Goal: Task Accomplishment & Management: Use online tool/utility

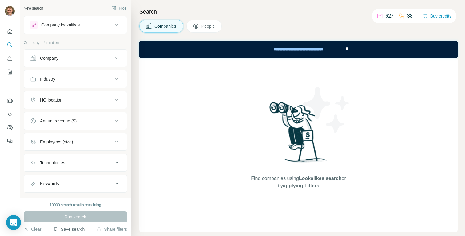
click at [72, 230] on button "Save search" at bounding box center [68, 229] width 31 height 6
click at [70, 216] on div "View my saved searches" at bounding box center [86, 218] width 65 height 12
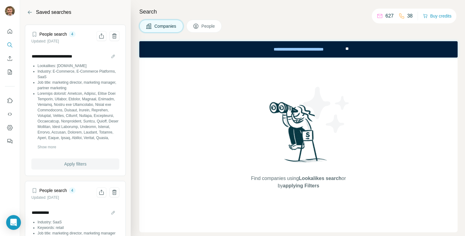
click at [73, 163] on span "Apply filters" at bounding box center [75, 164] width 22 height 6
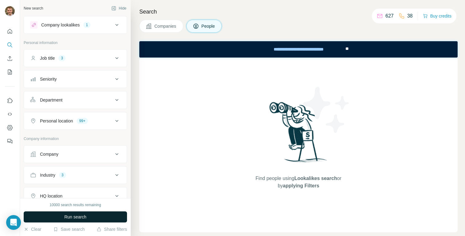
click at [84, 214] on span "Run search" at bounding box center [75, 217] width 22 height 6
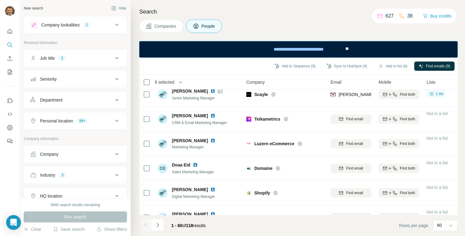
scroll to position [943, 0]
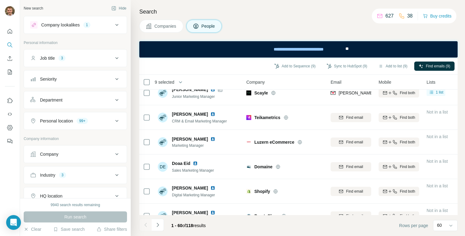
click at [147, 121] on div at bounding box center [146, 117] width 7 height 17
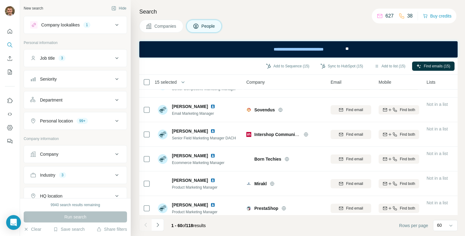
scroll to position [1350, 0]
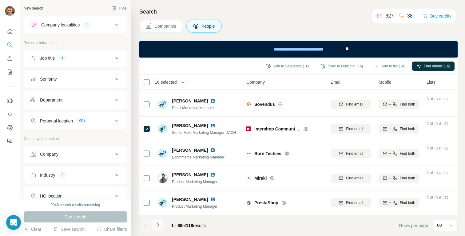
click at [156, 221] on button "Navigate to next page" at bounding box center [158, 225] width 12 height 12
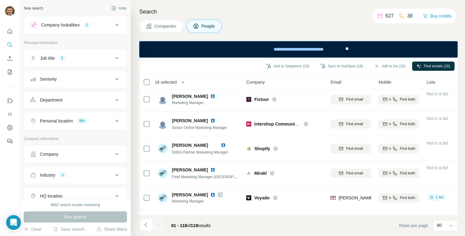
scroll to position [590, 0]
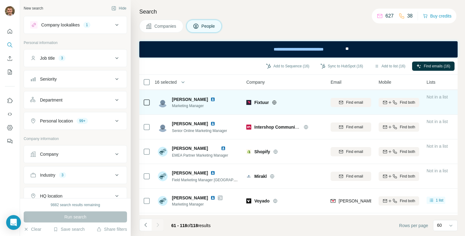
click at [273, 100] on icon at bounding box center [274, 102] width 5 height 5
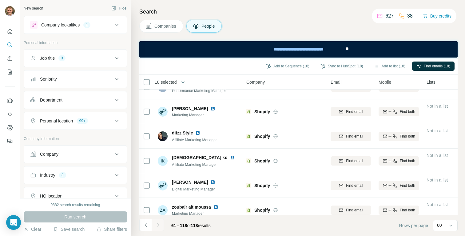
scroll to position [1301, 0]
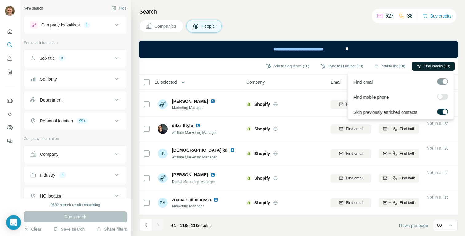
click at [431, 67] on span "Find emails (18)" at bounding box center [437, 66] width 26 height 6
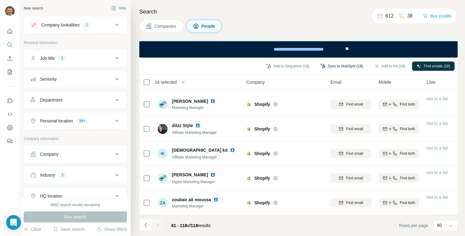
click at [330, 66] on button "Sync to HubSpot (18)" at bounding box center [341, 65] width 51 height 9
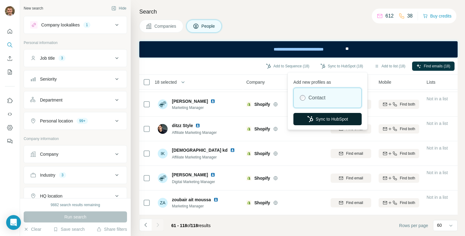
click at [308, 120] on icon "button" at bounding box center [310, 119] width 6 height 6
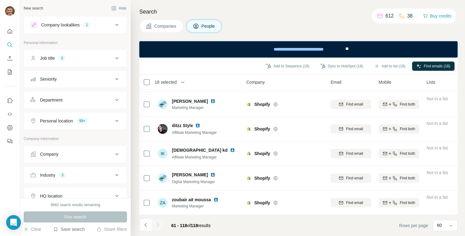
click at [63, 230] on button "Save search" at bounding box center [68, 229] width 31 height 6
click at [73, 217] on div "View my saved searches" at bounding box center [86, 218] width 65 height 12
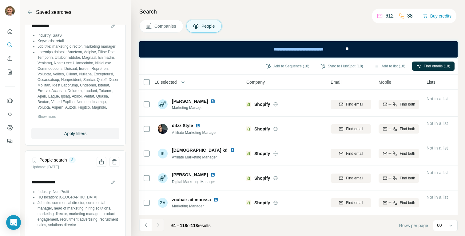
scroll to position [194, 0]
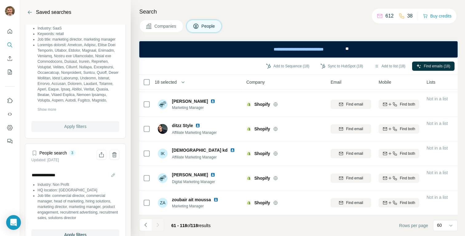
click at [84, 127] on span "Apply filters" at bounding box center [75, 126] width 22 height 6
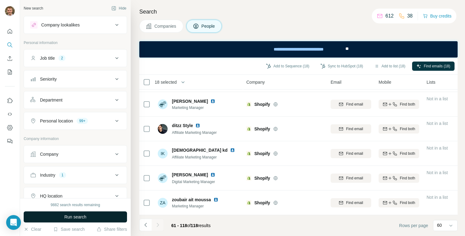
click at [84, 218] on span "Run search" at bounding box center [75, 217] width 22 height 6
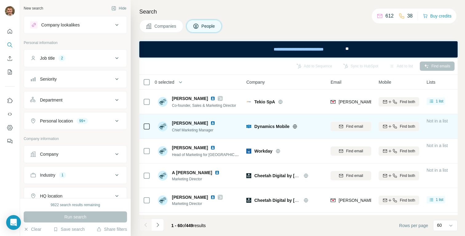
click at [297, 124] on icon at bounding box center [294, 126] width 5 height 5
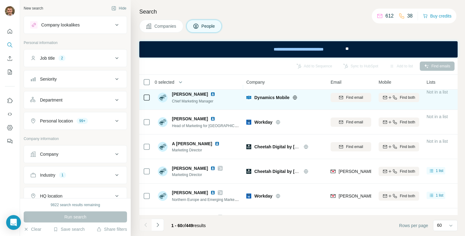
scroll to position [30, 0]
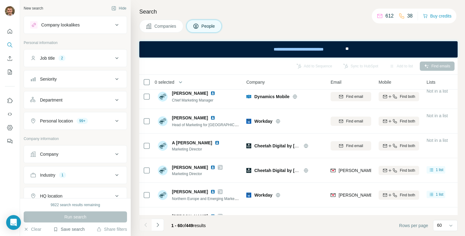
click at [81, 228] on button "Save search" at bounding box center [68, 229] width 31 height 6
click at [84, 219] on div "View my saved searches" at bounding box center [86, 218] width 65 height 12
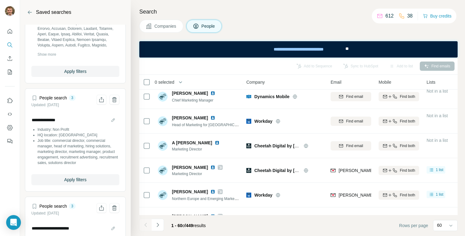
scroll to position [368, 0]
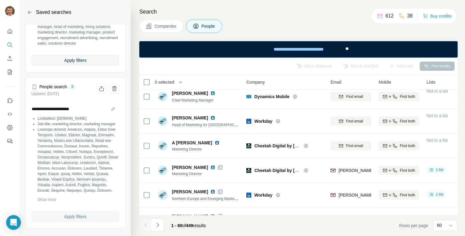
click at [79, 215] on span "Apply filters" at bounding box center [75, 216] width 22 height 6
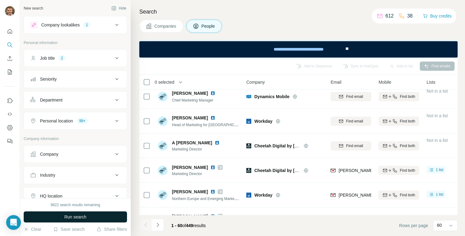
click at [79, 218] on span "Run search" at bounding box center [75, 217] width 22 height 6
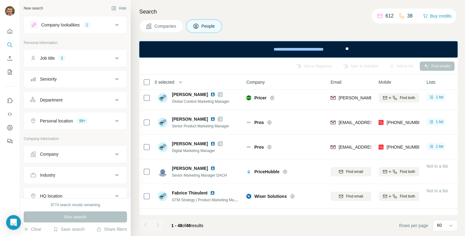
scroll to position [1055, 0]
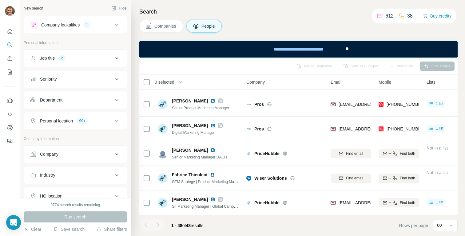
click at [51, 63] on button "Job title 2" at bounding box center [75, 58] width 103 height 15
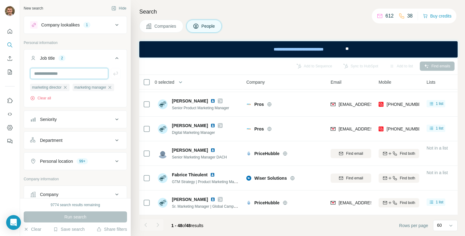
click at [50, 75] on input "text" at bounding box center [69, 73] width 78 height 11
type input "**********"
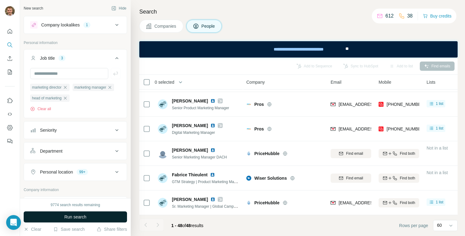
click at [58, 214] on button "Run search" at bounding box center [75, 216] width 103 height 11
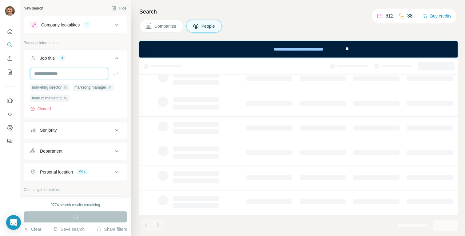
click at [67, 74] on input "text" at bounding box center [69, 73] width 78 height 11
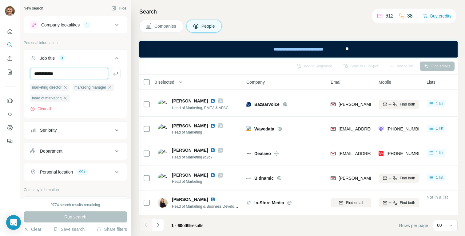
scroll to position [1055, 0]
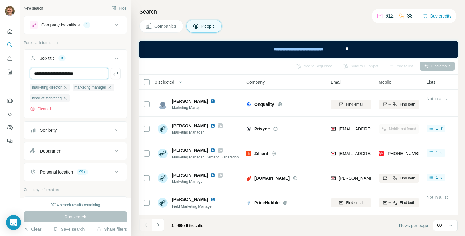
type input "**********"
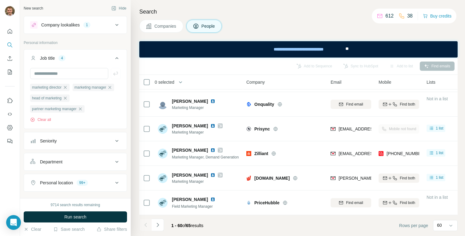
click at [73, 25] on div "Company lookalikes" at bounding box center [60, 25] width 38 height 6
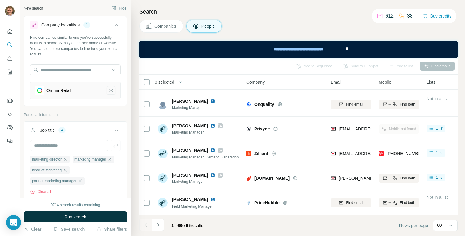
click at [112, 91] on icon "Omnia Retail-remove-button" at bounding box center [110, 90] width 3 height 3
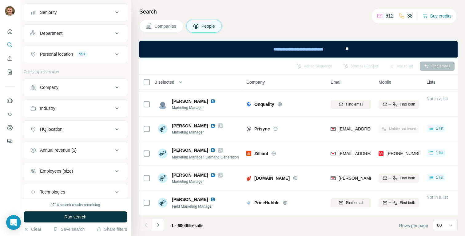
scroll to position [177, 0]
click at [76, 107] on div "Industry" at bounding box center [71, 108] width 83 height 6
click at [75, 126] on input at bounding box center [72, 123] width 76 height 7
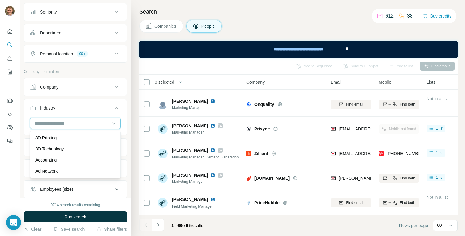
click at [72, 122] on input at bounding box center [72, 123] width 76 height 7
click at [49, 124] on input at bounding box center [72, 123] width 76 height 7
click at [41, 125] on input at bounding box center [72, 123] width 76 height 7
click at [39, 125] on input at bounding box center [72, 123] width 76 height 7
click at [37, 123] on input at bounding box center [72, 123] width 76 height 7
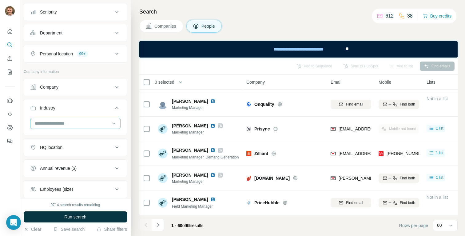
click at [37, 123] on input at bounding box center [72, 123] width 76 height 7
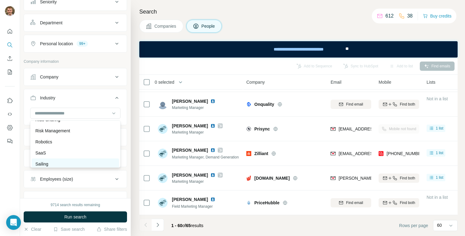
scroll to position [5388, 0]
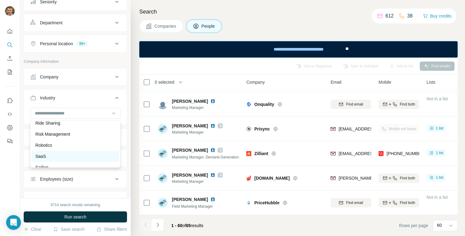
click at [44, 157] on p "SaaS" at bounding box center [40, 156] width 10 height 6
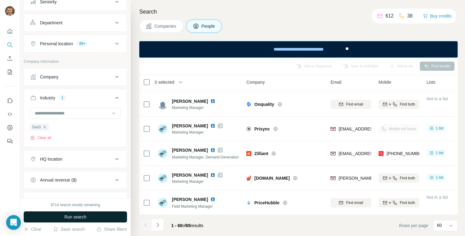
click at [75, 215] on span "Run search" at bounding box center [75, 217] width 22 height 6
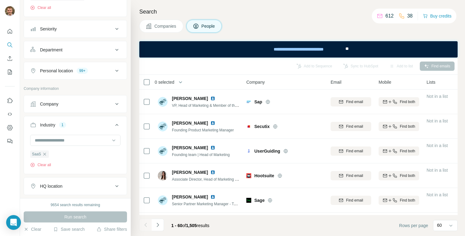
scroll to position [160, 0]
click at [106, 75] on button "Personal location 99+" at bounding box center [75, 70] width 103 height 15
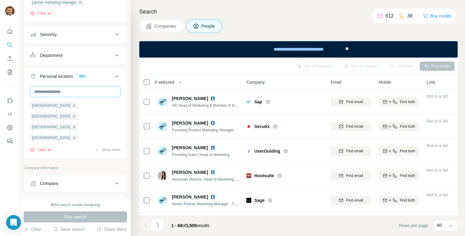
scroll to position [138, 0]
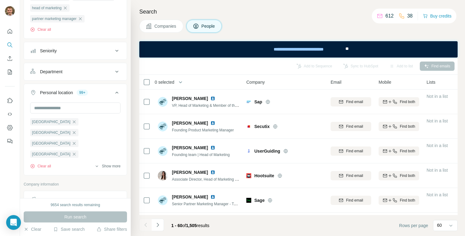
click at [112, 168] on button "Show more" at bounding box center [107, 166] width 26 height 6
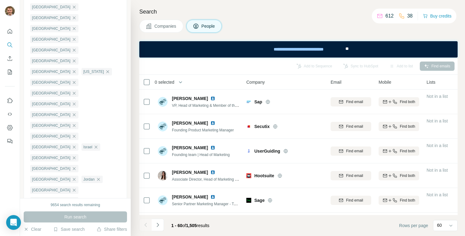
scroll to position [600, 0]
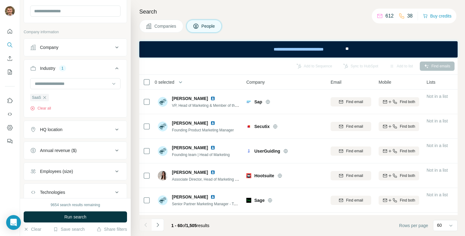
scroll to position [231, 0]
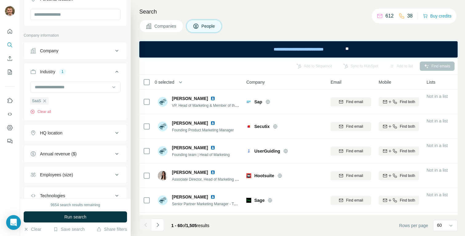
click at [85, 53] on div "Company" at bounding box center [71, 51] width 83 height 6
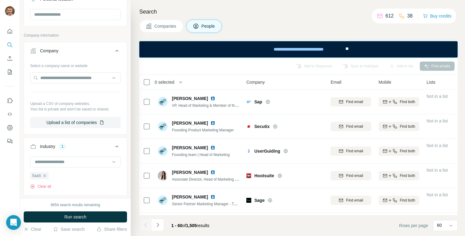
click at [85, 53] on div "Company" at bounding box center [71, 51] width 83 height 6
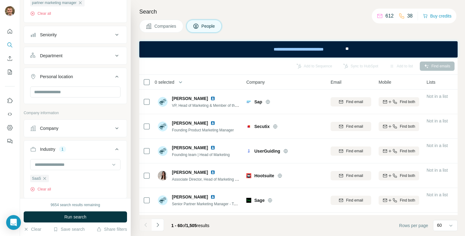
scroll to position [152, 0]
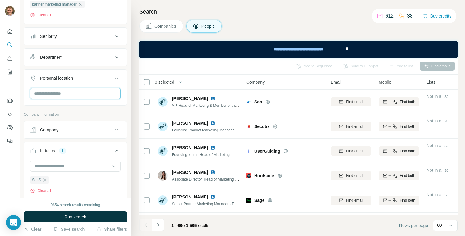
click at [94, 93] on input "text" at bounding box center [75, 93] width 90 height 11
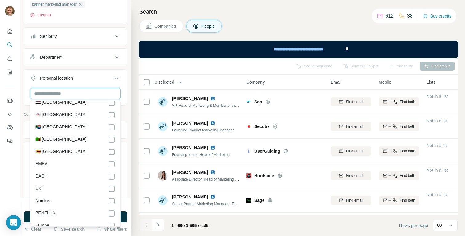
scroll to position [3050, 0]
click at [116, 78] on icon at bounding box center [116, 77] width 7 height 7
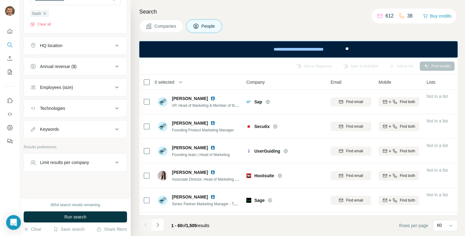
scroll to position [302, 0]
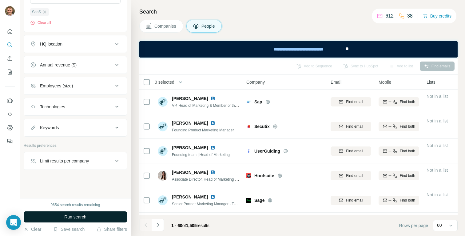
click at [74, 217] on span "Run search" at bounding box center [75, 217] width 22 height 6
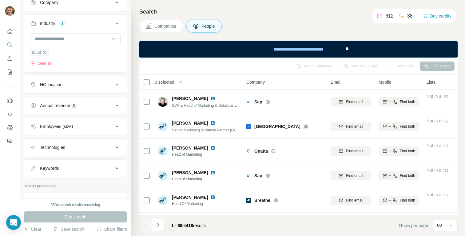
scroll to position [254, 0]
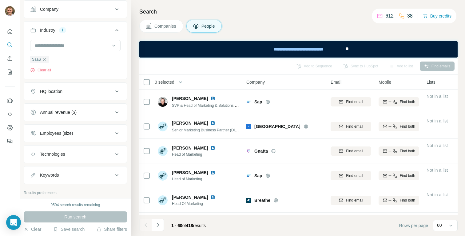
click at [84, 136] on div "Employees (size)" at bounding box center [71, 133] width 83 height 6
click at [34, 170] on icon at bounding box center [33, 169] width 7 height 7
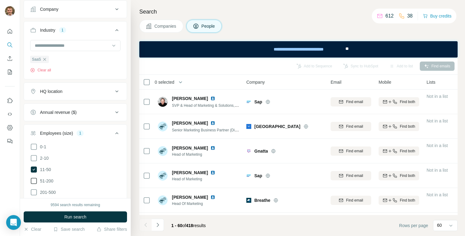
click at [34, 180] on icon at bounding box center [33, 180] width 7 height 7
click at [35, 194] on icon at bounding box center [33, 191] width 7 height 7
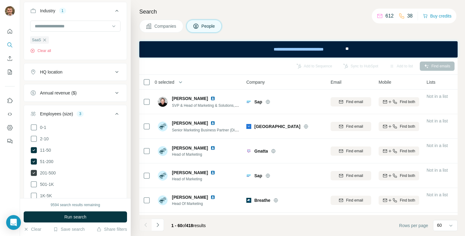
scroll to position [299, 0]
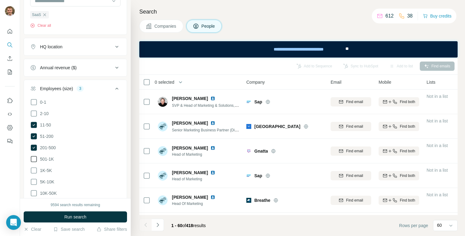
click at [35, 159] on icon at bounding box center [33, 158] width 7 height 7
click at [62, 216] on button "Run search" at bounding box center [75, 216] width 103 height 11
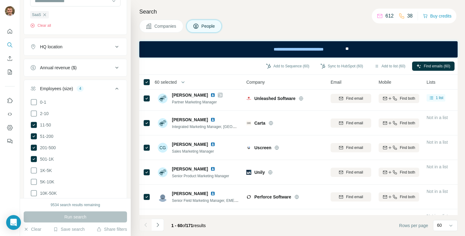
scroll to position [1254, 0]
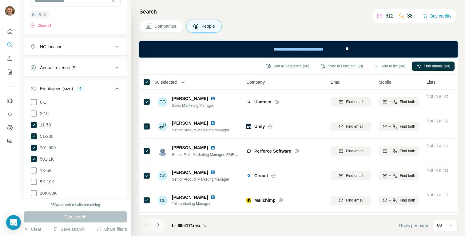
click at [160, 224] on icon "Navigate to next page" at bounding box center [158, 225] width 6 height 6
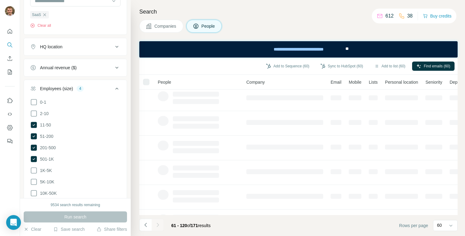
scroll to position [0, 0]
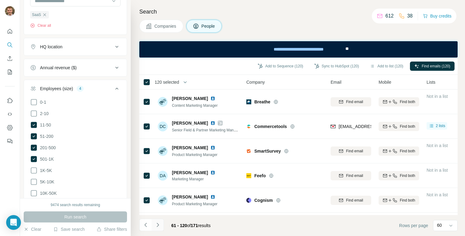
click at [159, 224] on icon "Navigate to next page" at bounding box center [158, 225] width 6 height 6
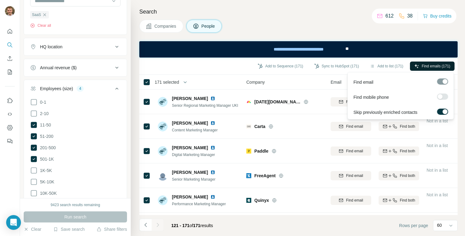
click at [426, 65] on span "Find emails (171)" at bounding box center [435, 66] width 29 height 6
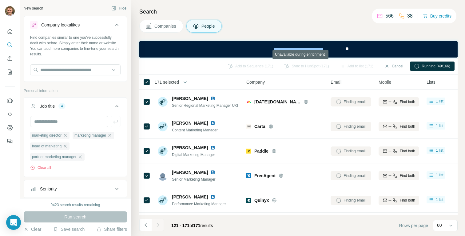
scroll to position [5388, 0]
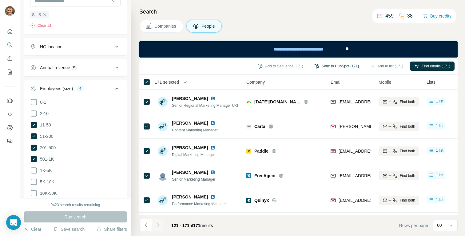
click at [333, 66] on button "Sync to HubSpot (171)" at bounding box center [336, 65] width 53 height 9
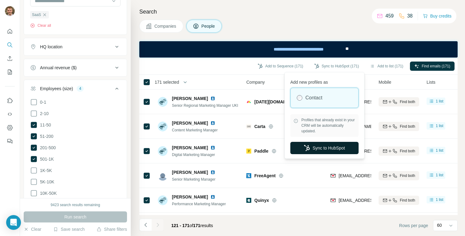
click at [312, 148] on button "Sync to HubSpot" at bounding box center [324, 148] width 68 height 12
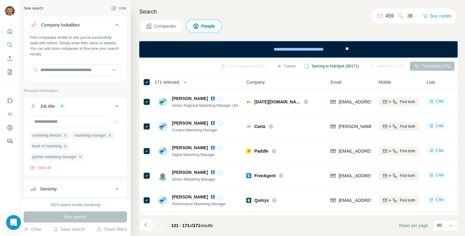
scroll to position [5388, 0]
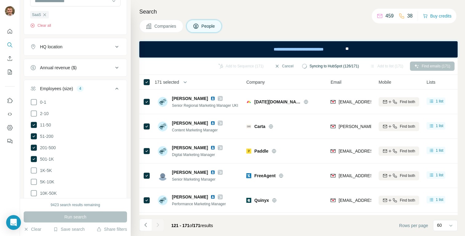
click at [297, 33] on div "Search Companies People Add to Sequence (171) Cancel Syncing to HubSpot (126/17…" at bounding box center [298, 118] width 334 height 236
click at [385, 15] on p "459" at bounding box center [389, 15] width 8 height 7
click at [33, 159] on icon at bounding box center [34, 159] width 6 height 6
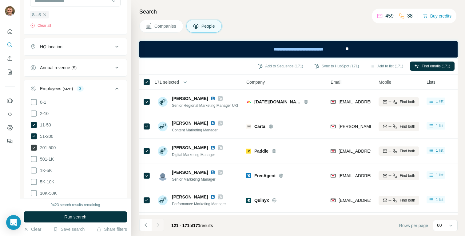
click at [34, 147] on icon at bounding box center [34, 147] width 6 height 6
click at [33, 137] on icon at bounding box center [34, 136] width 6 height 6
click at [33, 124] on icon at bounding box center [34, 125] width 6 height 6
click at [35, 159] on icon at bounding box center [33, 158] width 7 height 7
click at [34, 169] on icon at bounding box center [33, 170] width 7 height 7
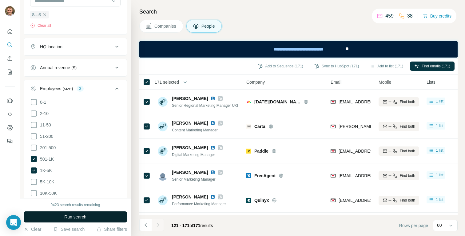
click at [41, 214] on button "Run search" at bounding box center [75, 216] width 103 height 11
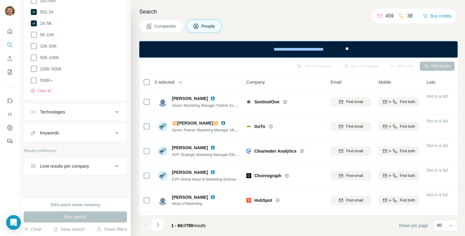
scroll to position [450, 0]
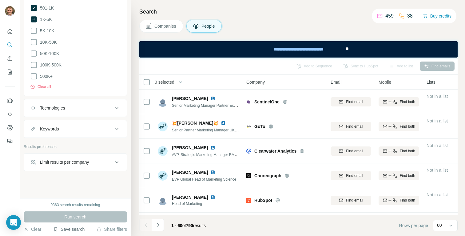
click at [65, 228] on button "Save search" at bounding box center [68, 229] width 31 height 6
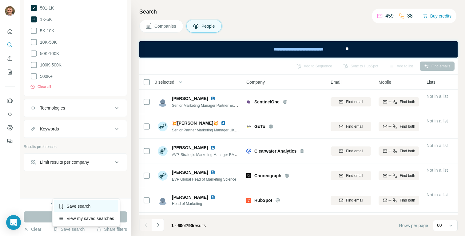
click at [77, 207] on div "Save search" at bounding box center [86, 206] width 65 height 12
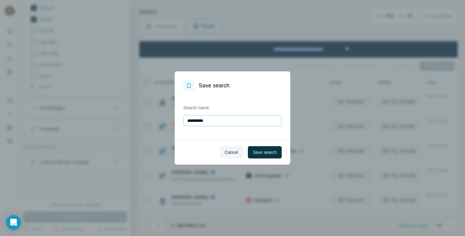
click at [194, 119] on input "**********" at bounding box center [232, 120] width 98 height 11
click at [195, 119] on input "**********" at bounding box center [232, 120] width 98 height 11
type input "****"
click at [264, 153] on span "Save search" at bounding box center [265, 152] width 24 height 6
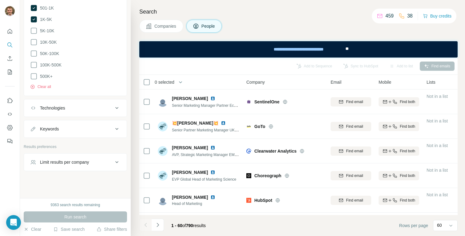
click at [89, 159] on div "Limit results per company" at bounding box center [64, 162] width 49 height 6
click at [81, 174] on input "number" at bounding box center [75, 177] width 90 height 11
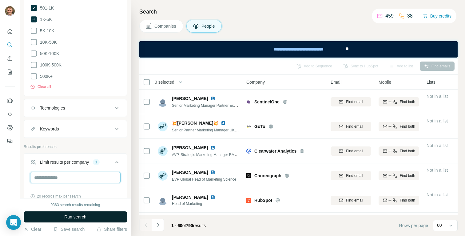
type input "*"
click at [80, 214] on span "Run search" at bounding box center [75, 217] width 22 height 6
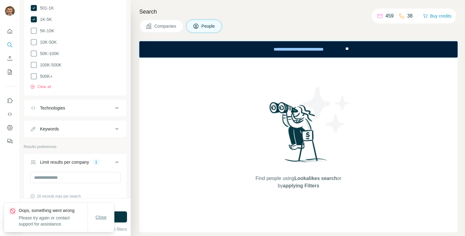
click at [101, 216] on span "Close" at bounding box center [101, 217] width 11 height 6
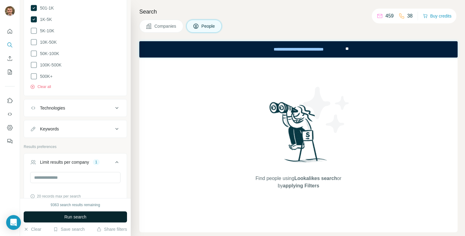
click at [90, 216] on button "Run search" at bounding box center [75, 216] width 103 height 11
click at [53, 174] on input "*" at bounding box center [75, 177] width 90 height 11
type input "*"
click at [58, 218] on button "Run search" at bounding box center [75, 216] width 103 height 11
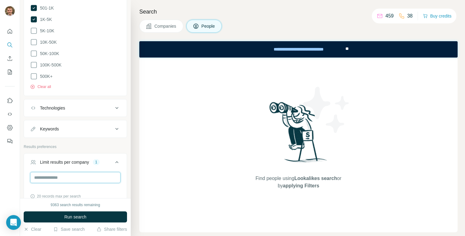
click at [41, 177] on input "*" at bounding box center [75, 177] width 90 height 11
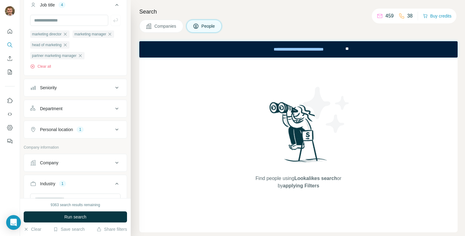
scroll to position [100, 0]
click at [49, 135] on button "Personal location 1" at bounding box center [75, 131] width 103 height 15
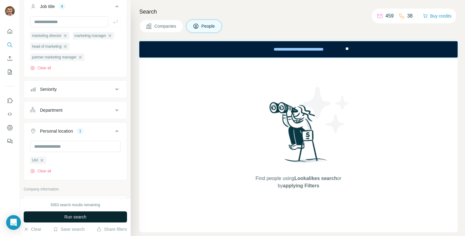
click at [61, 221] on button "Run search" at bounding box center [75, 216] width 103 height 11
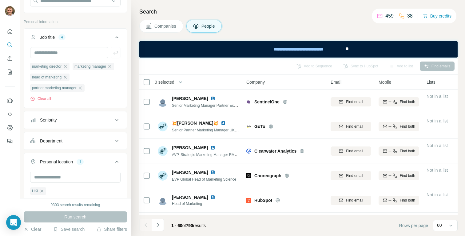
scroll to position [71, 0]
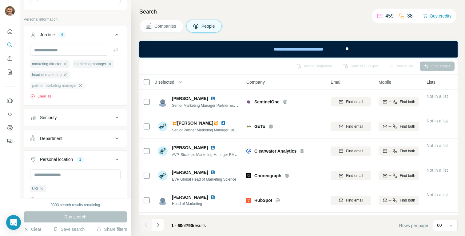
click at [81, 86] on icon "button" at bounding box center [80, 85] width 3 height 3
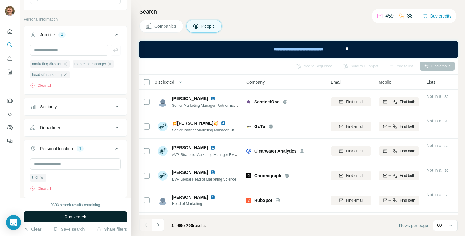
click at [69, 215] on span "Run search" at bounding box center [75, 217] width 22 height 6
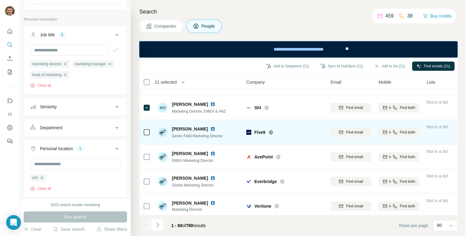
scroll to position [1108, 0]
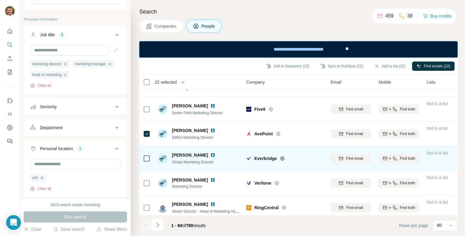
click at [146, 161] on icon at bounding box center [146, 158] width 7 height 7
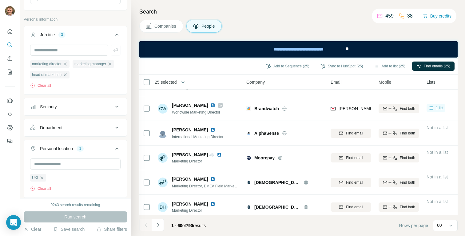
scroll to position [1321, 0]
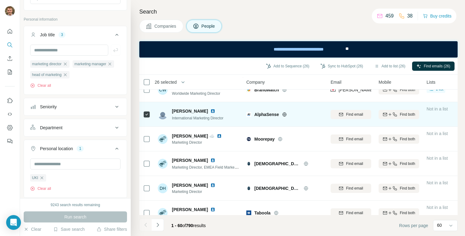
click at [148, 135] on div at bounding box center [146, 138] width 7 height 17
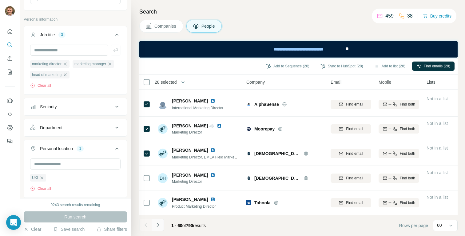
click at [160, 223] on icon "Navigate to next page" at bounding box center [158, 225] width 6 height 6
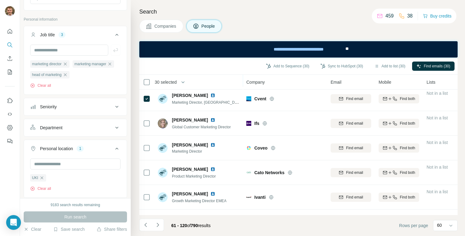
scroll to position [77, 0]
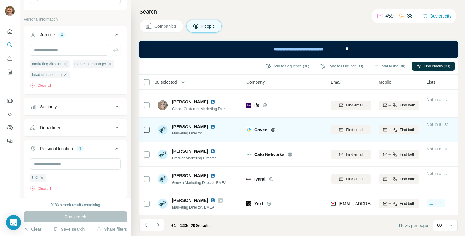
click at [142, 130] on td at bounding box center [146, 129] width 15 height 25
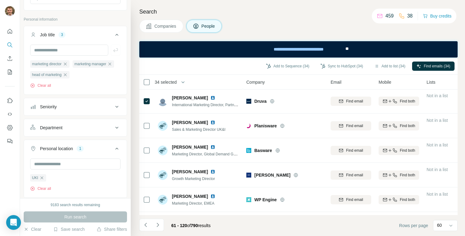
scroll to position [275, 0]
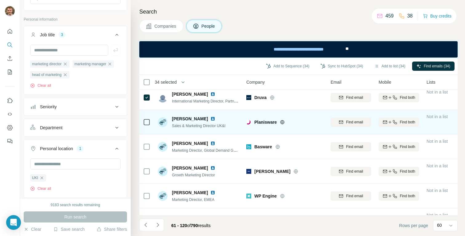
click at [145, 126] on div at bounding box center [146, 121] width 7 height 17
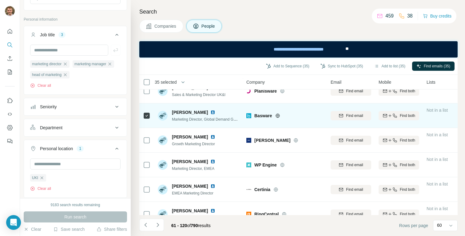
click at [145, 144] on div at bounding box center [146, 140] width 7 height 17
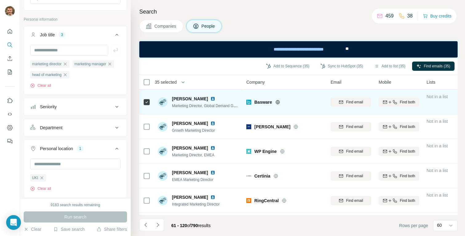
scroll to position [320, 0]
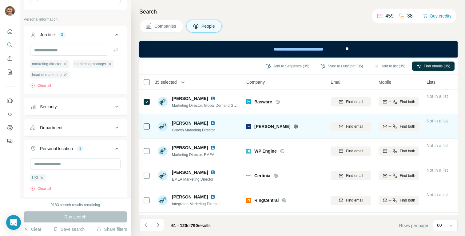
click at [295, 126] on icon at bounding box center [296, 126] width 2 height 4
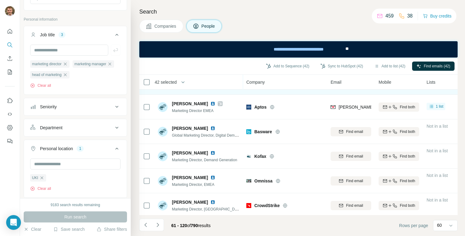
scroll to position [612, 0]
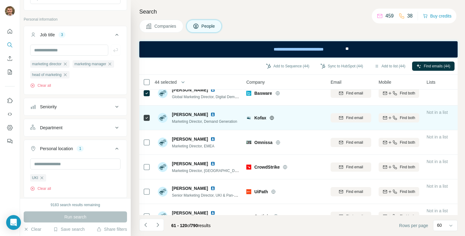
scroll to position [653, 0]
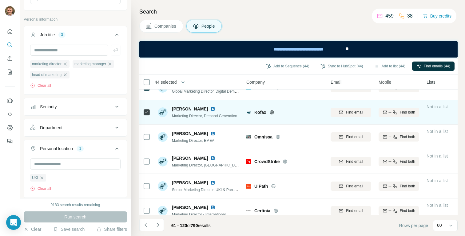
click at [147, 140] on icon at bounding box center [146, 136] width 7 height 7
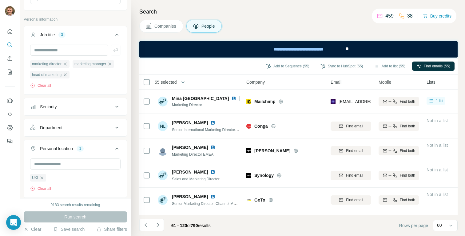
scroll to position [1086, 0]
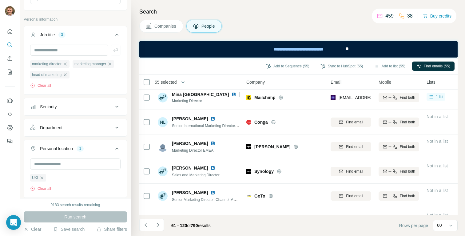
click at [147, 116] on div at bounding box center [146, 121] width 7 height 17
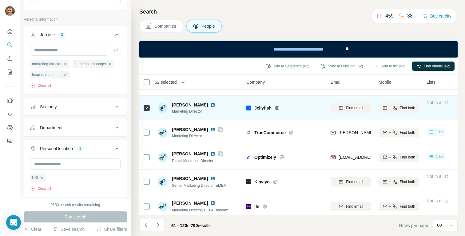
scroll to position [1350, 0]
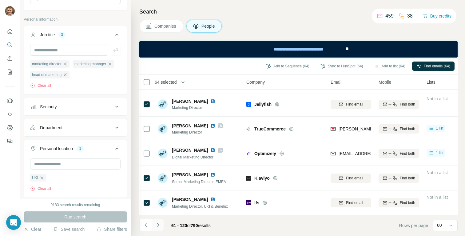
click at [158, 223] on icon "Navigate to next page" at bounding box center [158, 225] width 6 height 6
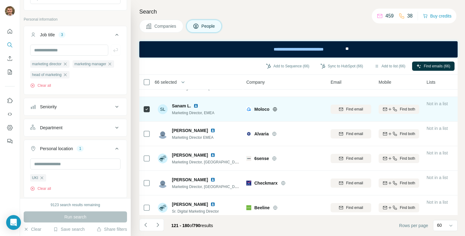
scroll to position [19, 0]
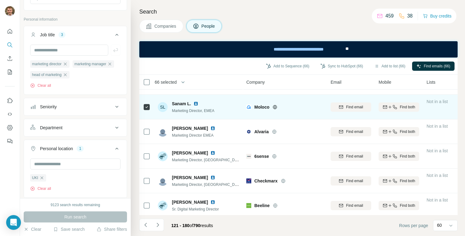
click at [147, 124] on div at bounding box center [146, 131] width 7 height 17
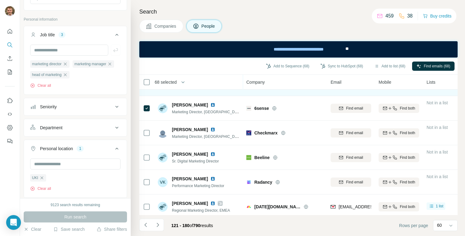
scroll to position [71, 0]
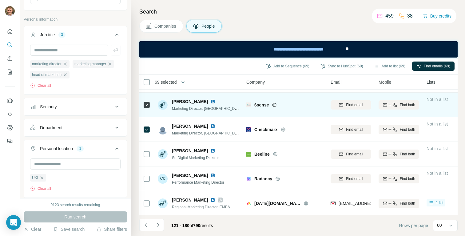
click at [150, 105] on icon at bounding box center [146, 104] width 7 height 7
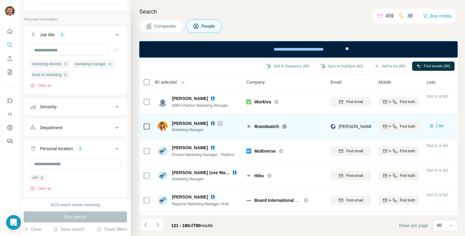
scroll to position [1323, 0]
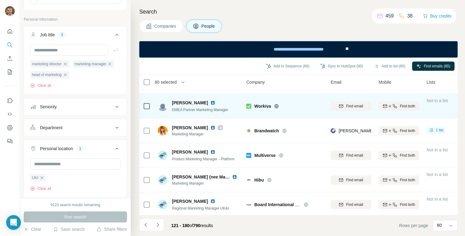
click at [147, 102] on icon at bounding box center [146, 105] width 7 height 7
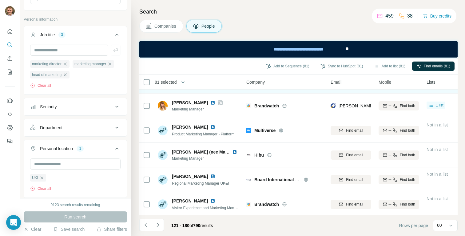
scroll to position [1350, 0]
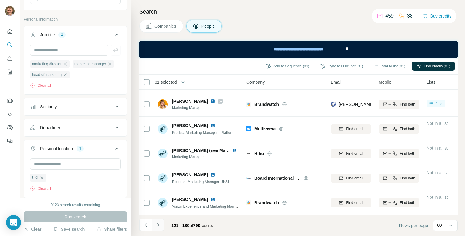
click at [155, 222] on icon "Navigate to next page" at bounding box center [158, 225] width 6 height 6
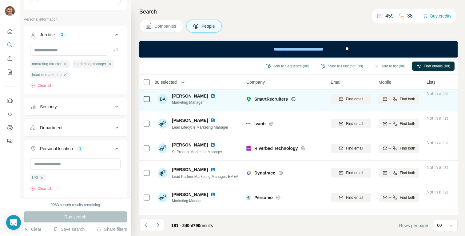
scroll to position [572, 0]
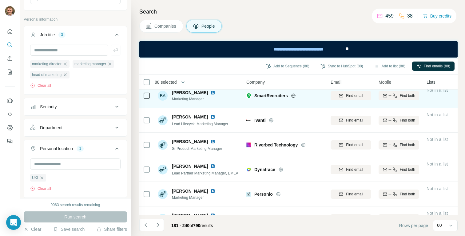
click at [149, 140] on div at bounding box center [146, 144] width 7 height 17
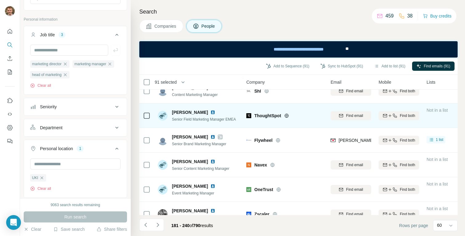
scroll to position [1350, 0]
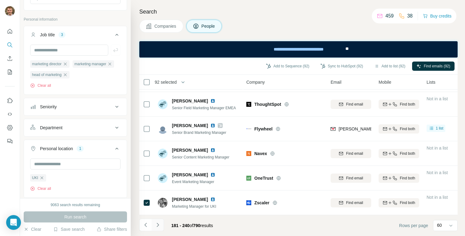
click at [159, 223] on icon "Navigate to next page" at bounding box center [158, 225] width 6 height 6
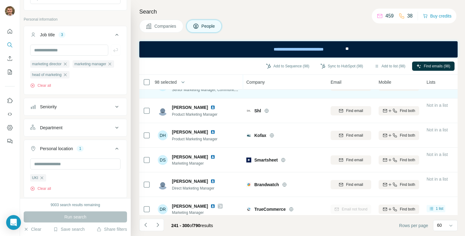
scroll to position [783, 0]
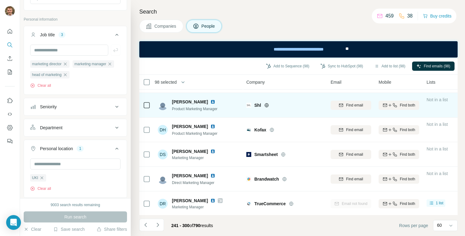
click at [267, 104] on icon at bounding box center [267, 105] width 2 height 4
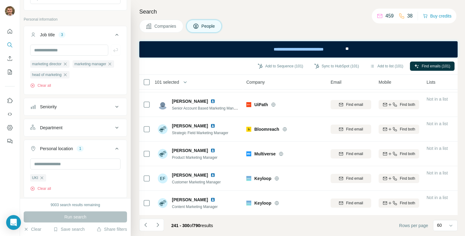
scroll to position [1350, 0]
click at [160, 223] on icon "Navigate to next page" at bounding box center [158, 225] width 6 height 6
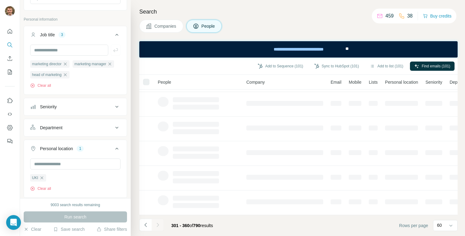
scroll to position [0, 0]
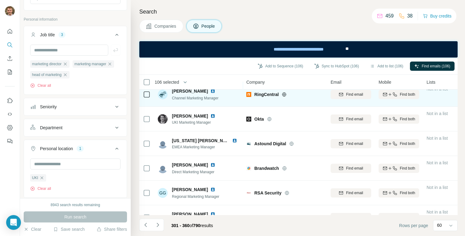
scroll to position [896, 0]
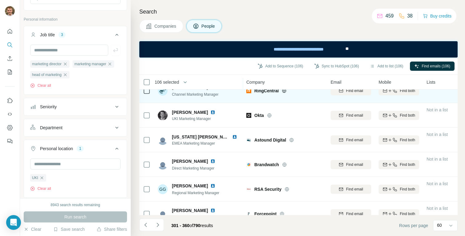
click at [146, 120] on div at bounding box center [146, 115] width 7 height 17
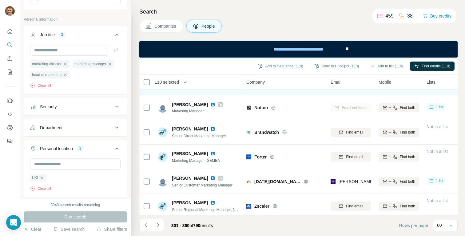
scroll to position [1350, 0]
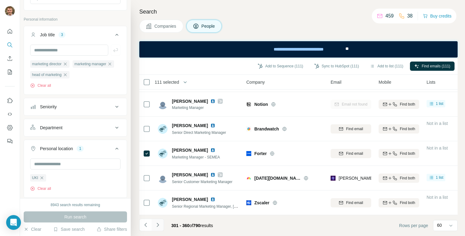
click at [159, 223] on icon "Navigate to next page" at bounding box center [158, 225] width 6 height 6
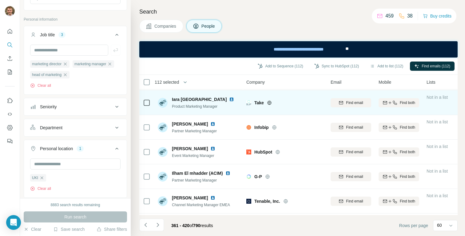
scroll to position [130, 0]
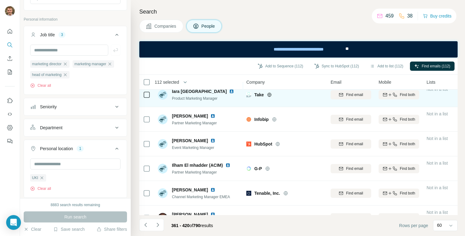
click at [147, 115] on div at bounding box center [146, 119] width 7 height 17
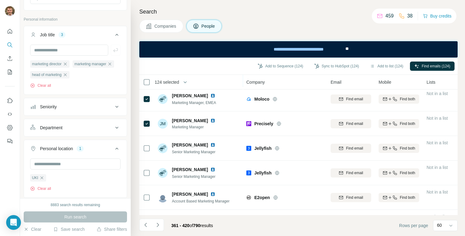
scroll to position [1350, 0]
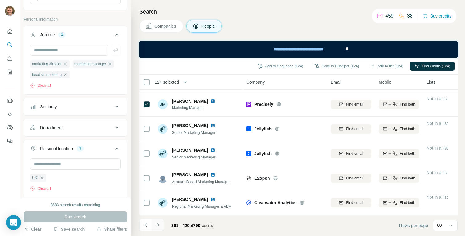
click at [157, 223] on icon "Navigate to next page" at bounding box center [158, 225] width 6 height 6
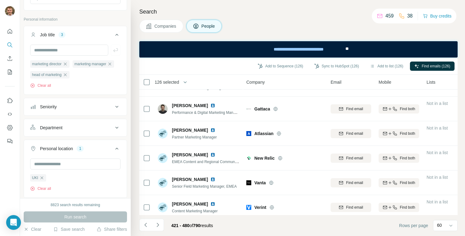
scroll to position [219, 0]
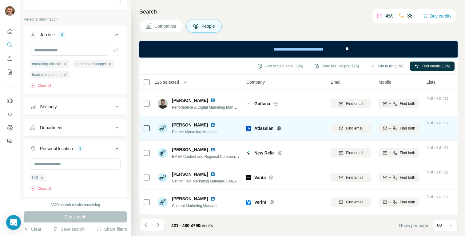
click at [146, 123] on div at bounding box center [146, 128] width 7 height 17
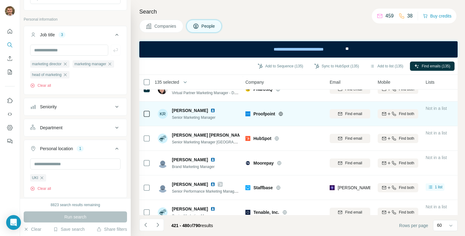
scroll to position [609, 1]
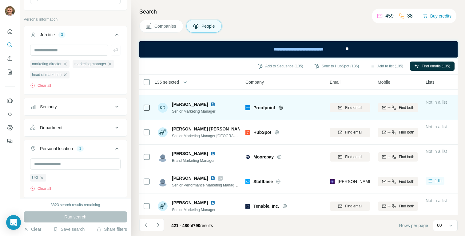
click at [146, 111] on div at bounding box center [146, 107] width 7 height 17
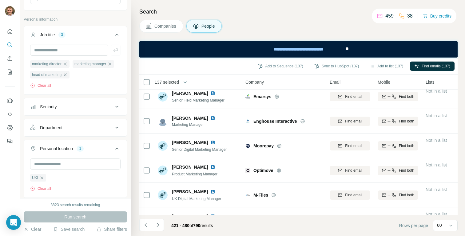
scroll to position [769, 1]
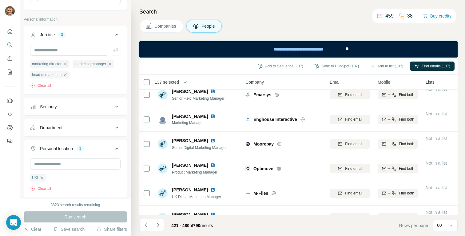
click at [146, 124] on div at bounding box center [146, 119] width 7 height 17
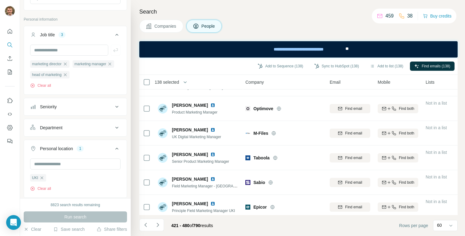
scroll to position [837, 1]
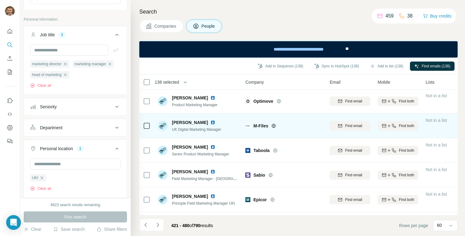
click at [146, 121] on div at bounding box center [146, 125] width 7 height 17
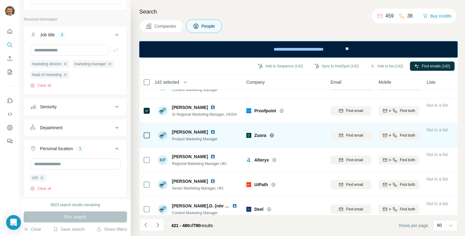
scroll to position [1350, 0]
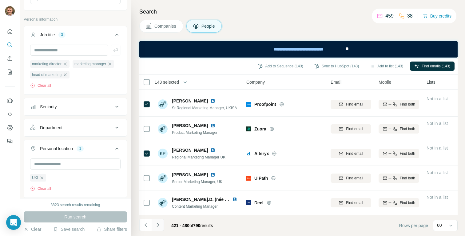
click at [158, 224] on icon "Navigate to next page" at bounding box center [157, 225] width 2 height 4
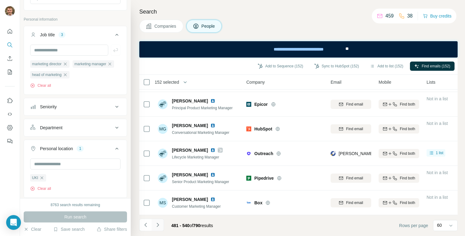
click at [160, 226] on icon "Navigate to next page" at bounding box center [158, 225] width 6 height 6
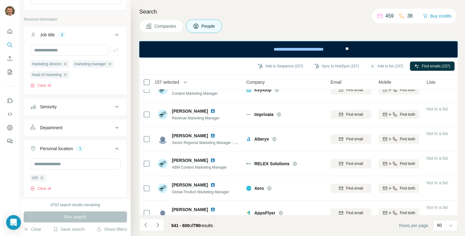
scroll to position [1221, 0]
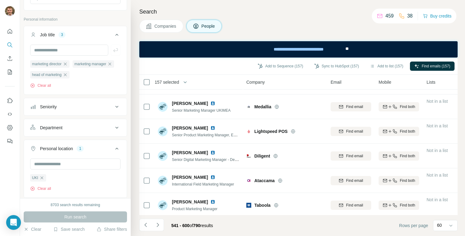
scroll to position [1350, 0]
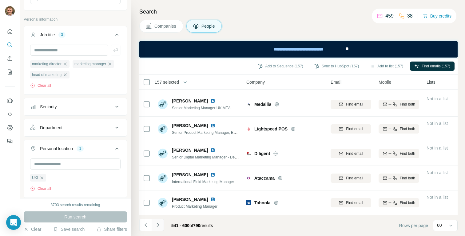
click at [157, 223] on icon "Navigate to next page" at bounding box center [158, 225] width 6 height 6
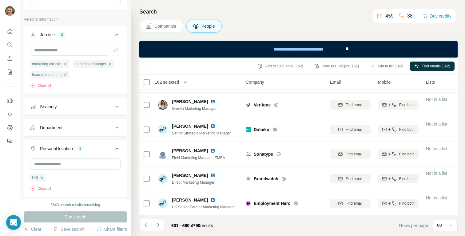
scroll to position [1350, 1]
click at [158, 222] on icon "Navigate to next page" at bounding box center [158, 225] width 6 height 6
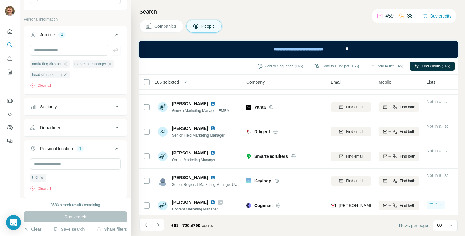
scroll to position [124, 0]
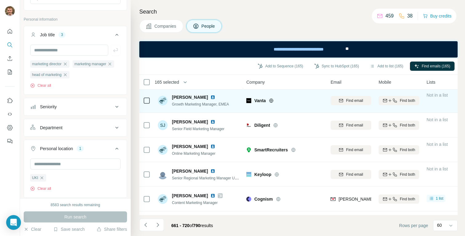
click at [148, 105] on div at bounding box center [146, 100] width 7 height 17
click at [150, 99] on td at bounding box center [146, 100] width 15 height 25
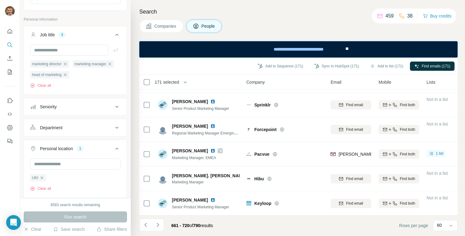
scroll to position [1350, 0]
click at [160, 224] on button "Navigate to next page" at bounding box center [158, 225] width 12 height 12
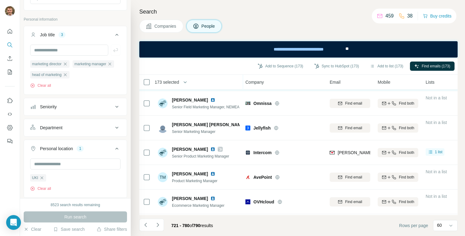
scroll to position [324, 1]
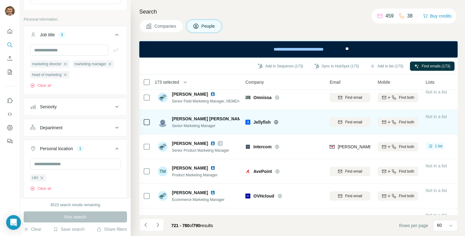
click at [150, 123] on icon at bounding box center [146, 121] width 7 height 7
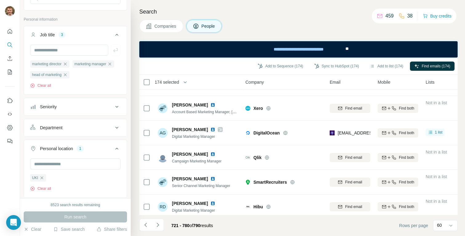
scroll to position [1350, 1]
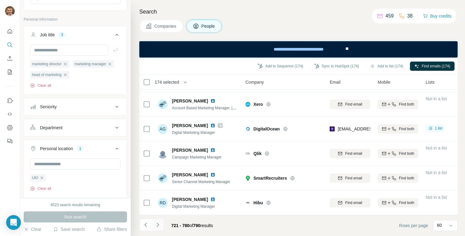
click at [159, 224] on icon "Navigate to next page" at bounding box center [158, 225] width 6 height 6
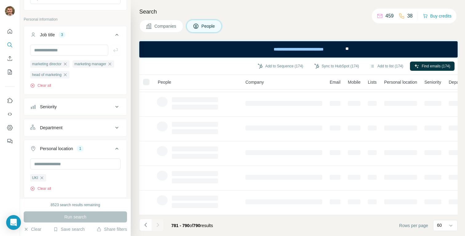
scroll to position [120, 1]
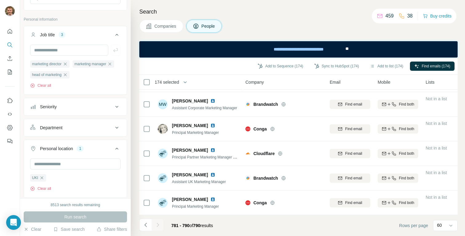
click at [158, 223] on div at bounding box center [158, 225] width 12 height 12
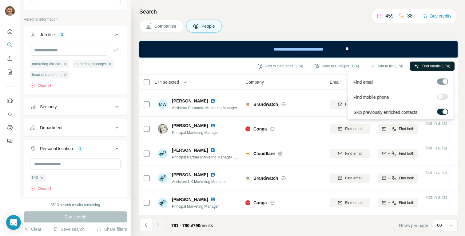
click at [424, 64] on span "Find emails (174)" at bounding box center [435, 66] width 29 height 6
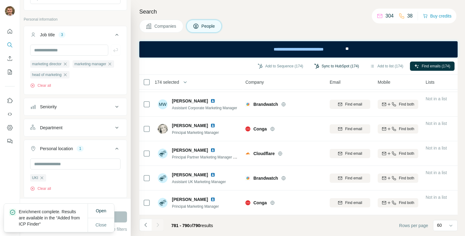
click at [325, 68] on button "Sync to HubSpot (174)" at bounding box center [336, 65] width 53 height 9
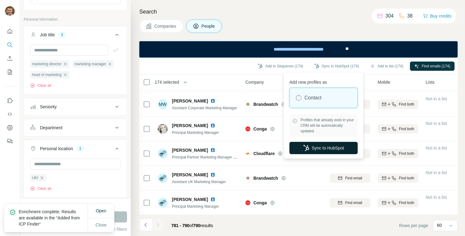
click at [317, 150] on button "Sync to HubSpot" at bounding box center [323, 148] width 68 height 12
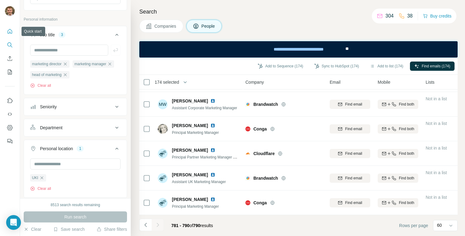
click at [10, 30] on icon "Quick start" at bounding box center [10, 31] width 6 height 6
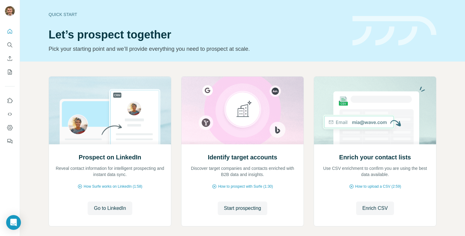
scroll to position [30, 0]
